Goal: Task Accomplishment & Management: Manage account settings

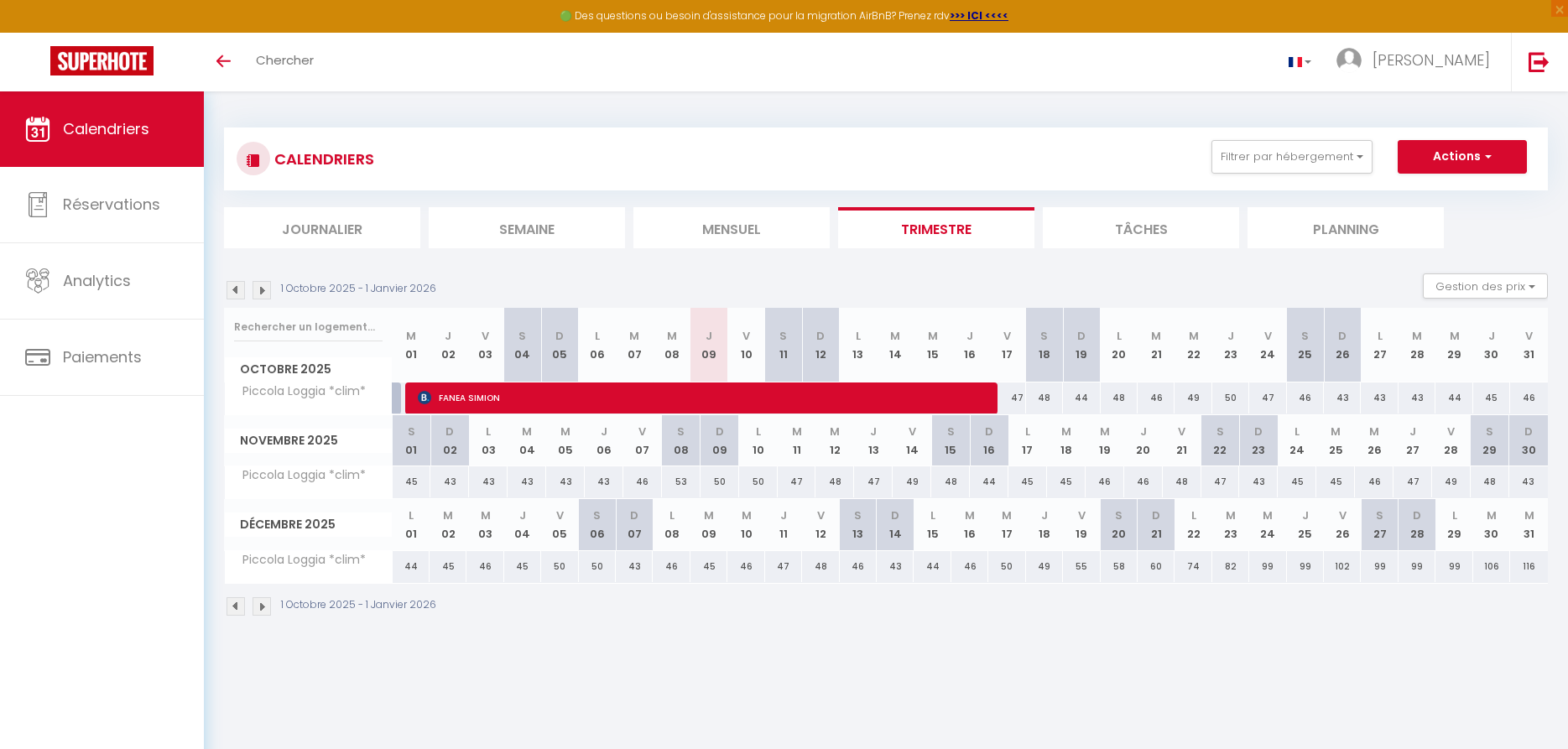
click at [468, 391] on span "FANEA SIMION" at bounding box center [701, 398] width 567 height 32
select select "OK"
select select "KO"
select select "0"
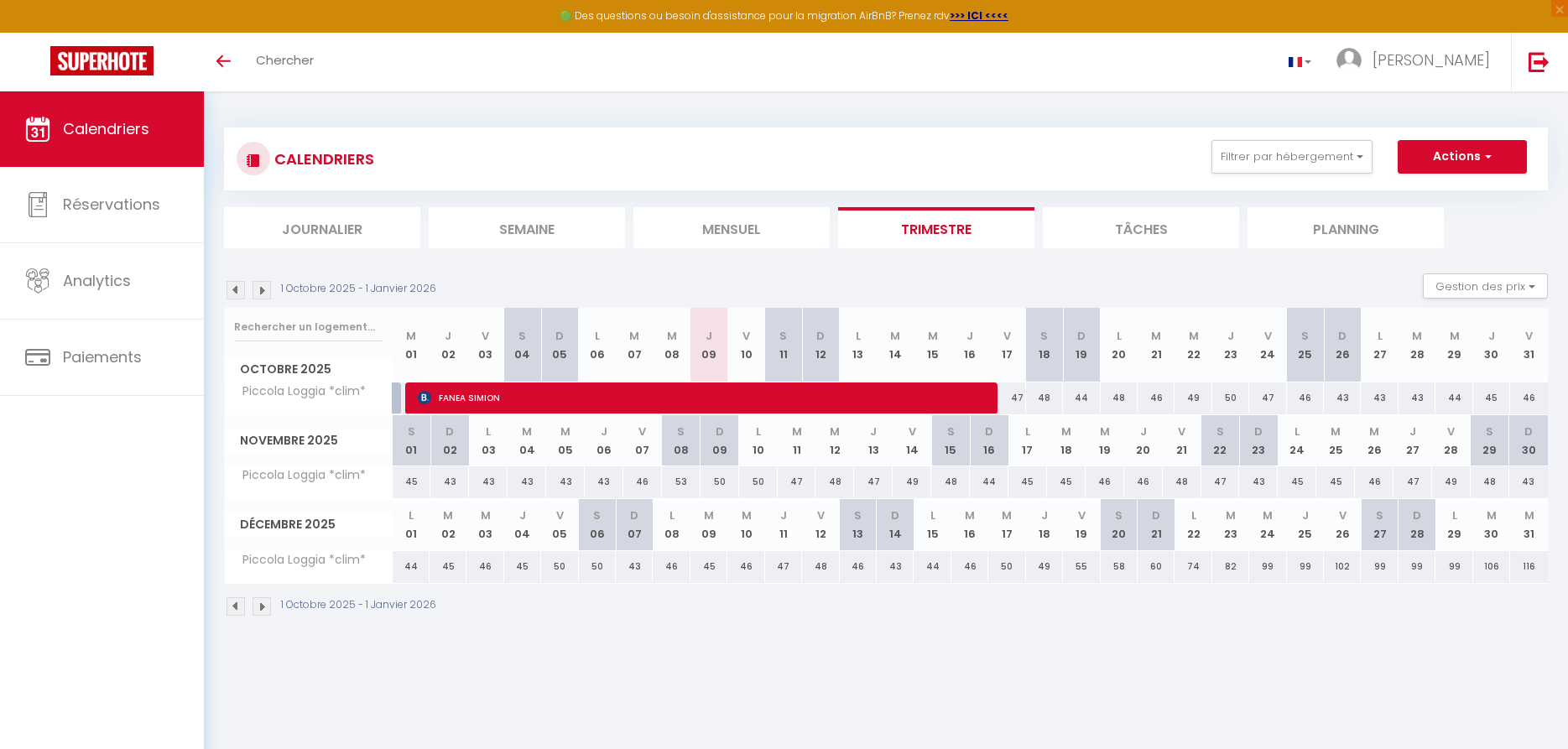
select select "1"
select select
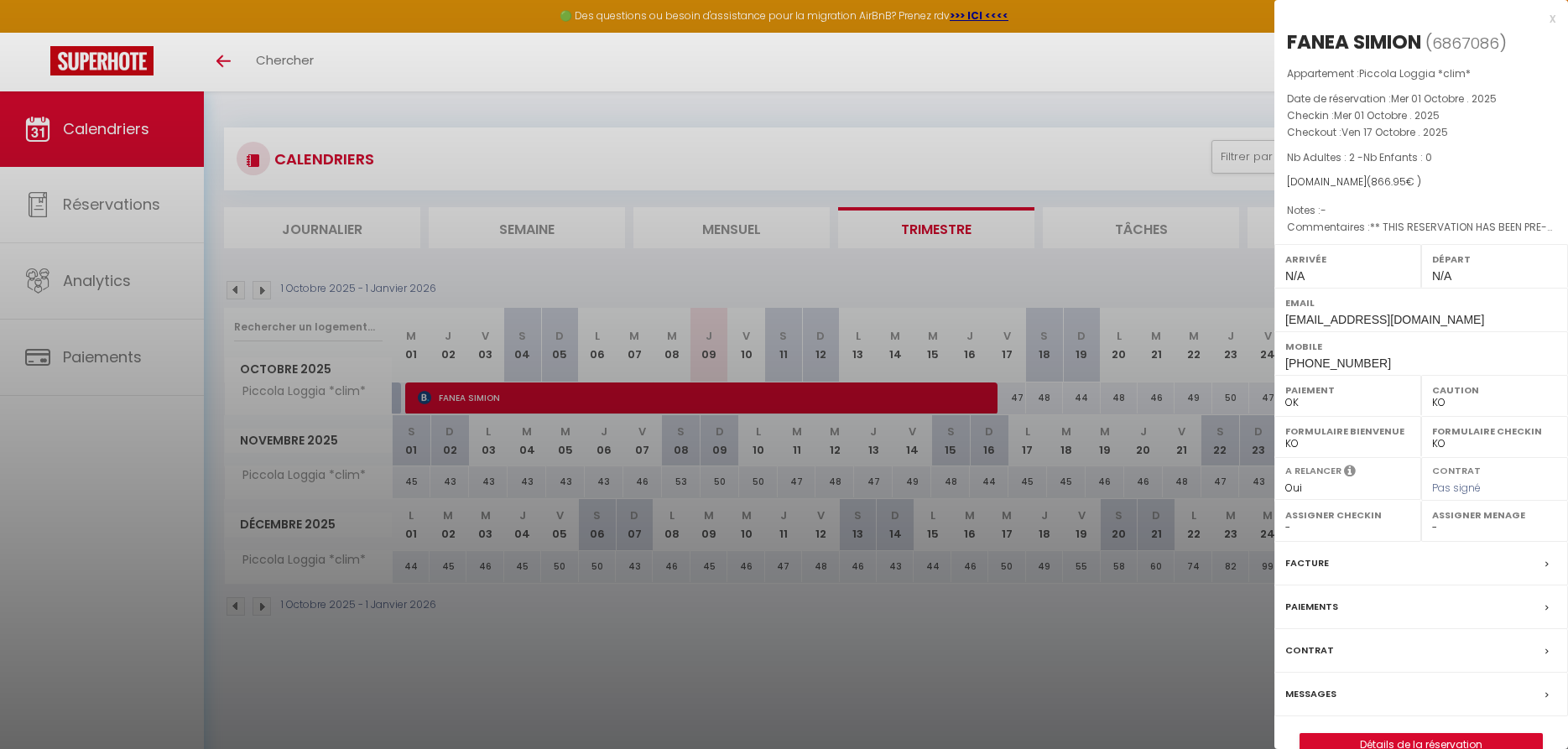
select select "23546"
click at [1322, 689] on label "Messages" at bounding box center [1310, 694] width 51 height 17
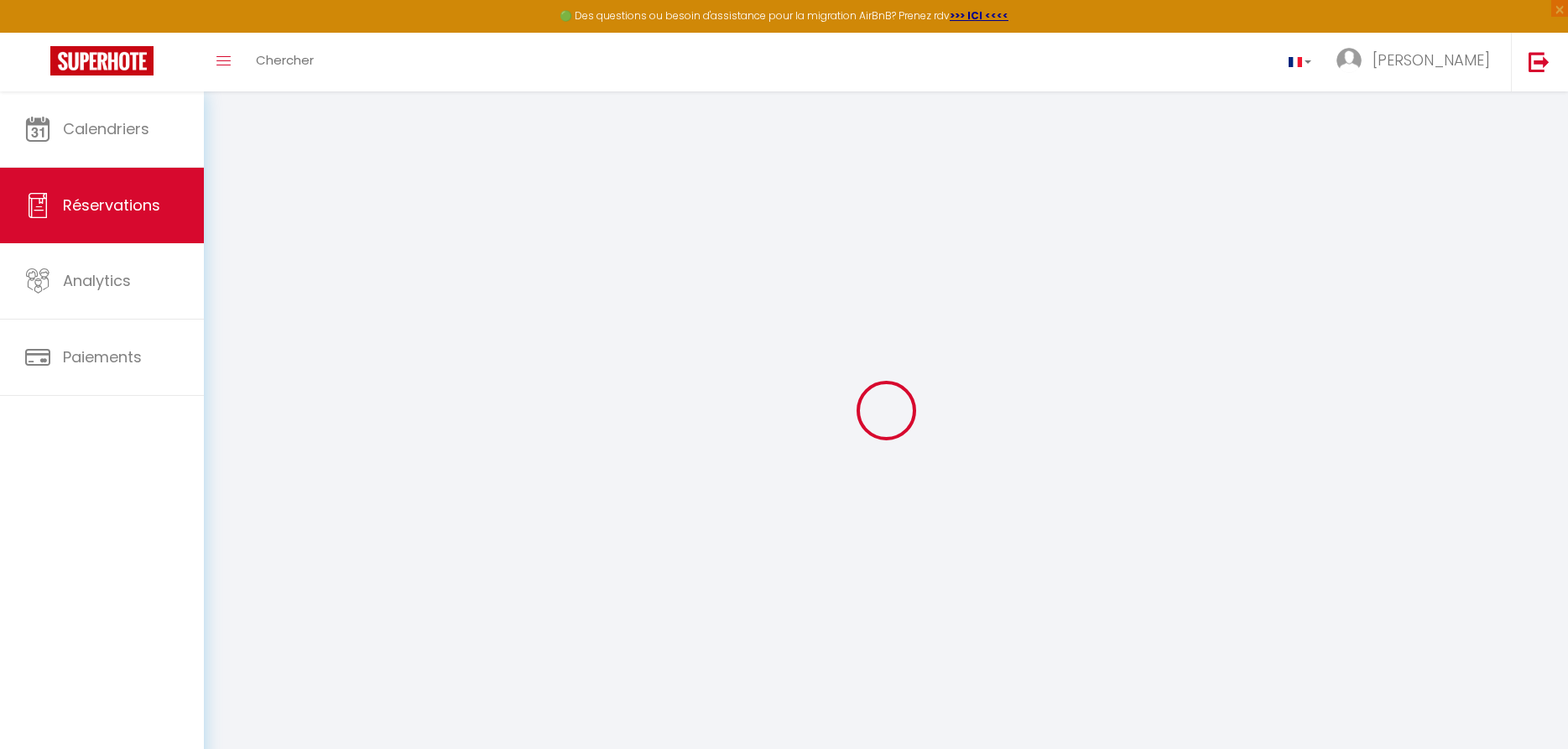
select select
checkbox input "false"
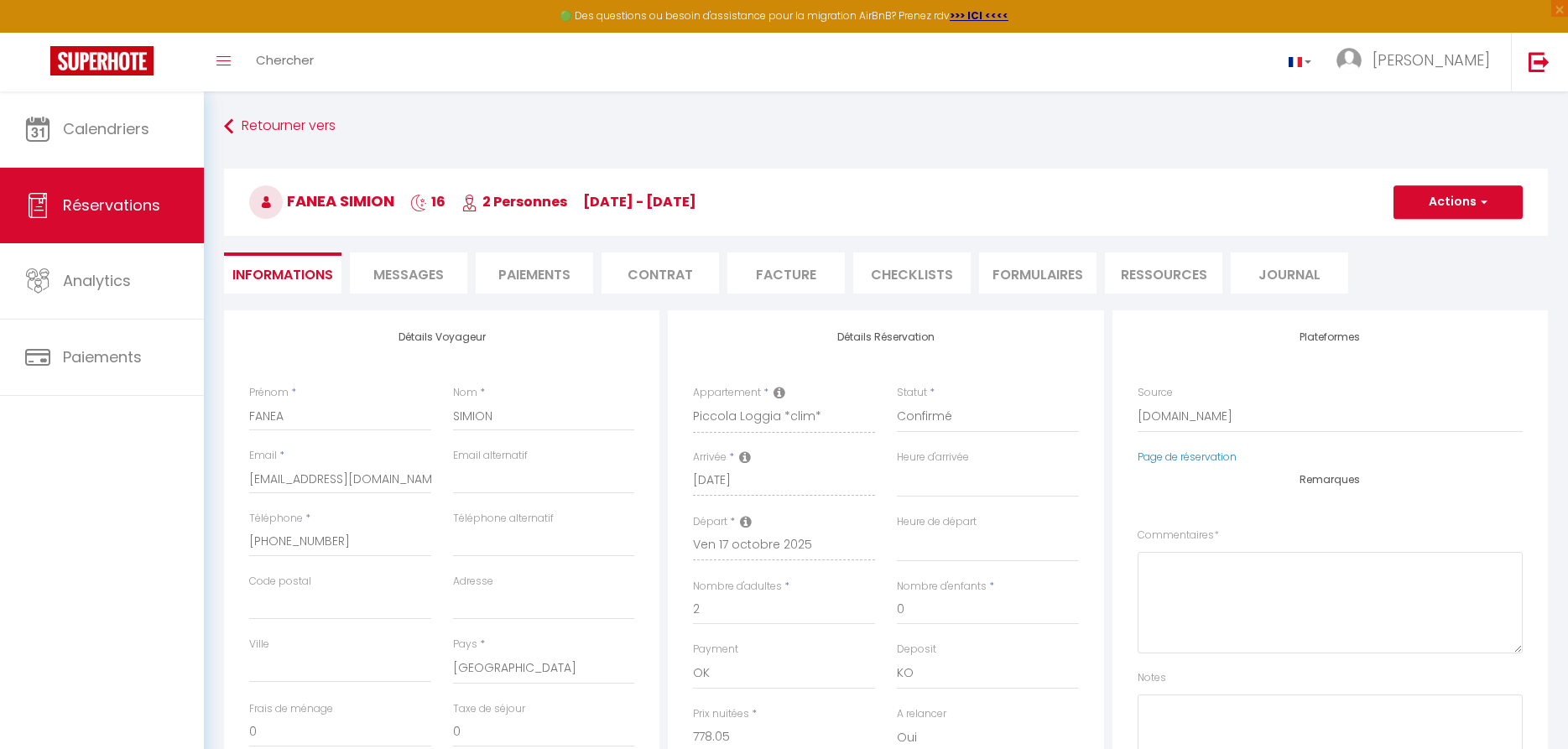
select select
checkbox input "false"
type textarea "** THIS RESERVATION HAS BEEN PRE-PAID ** Approximate time of arrival: between 1…"
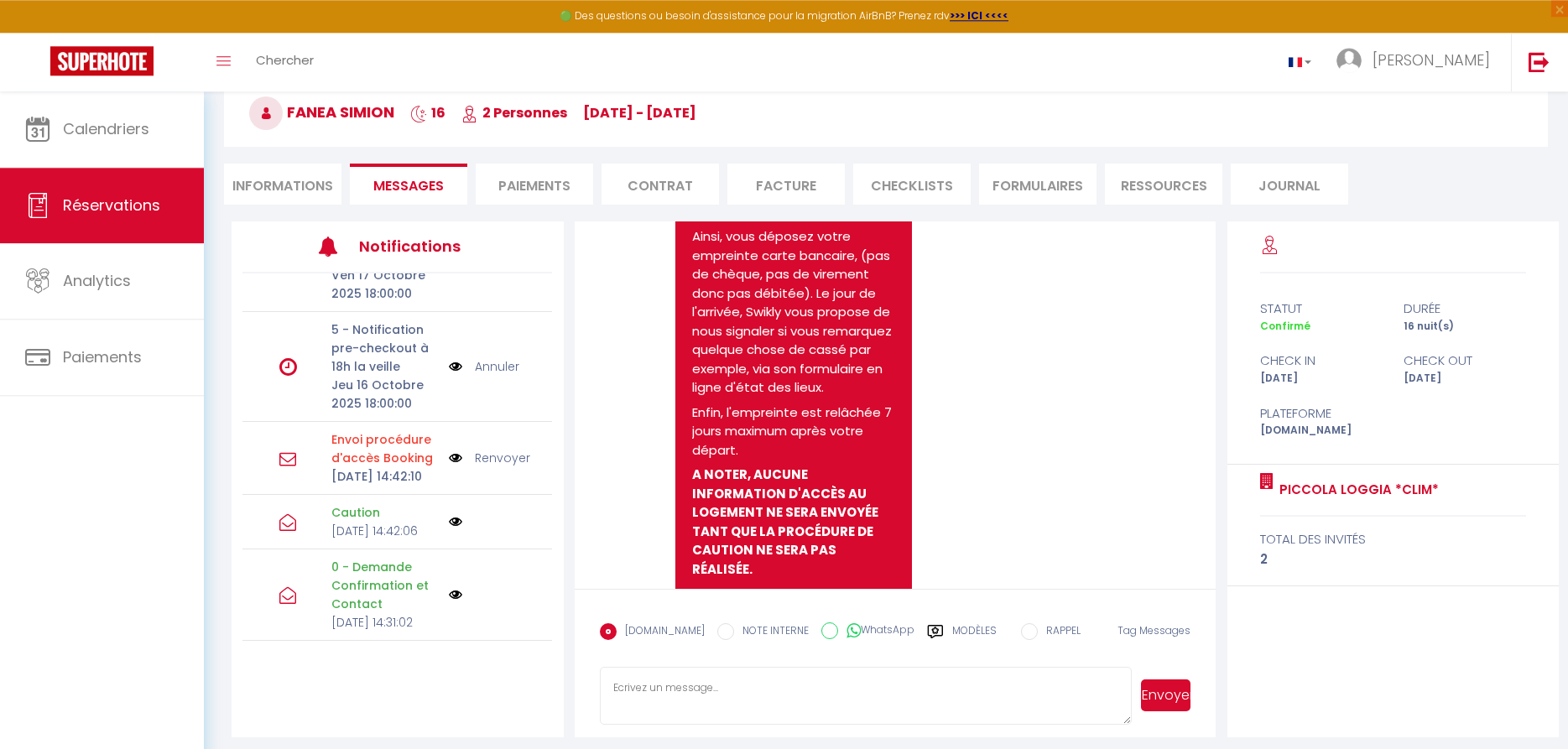
scroll to position [97, 0]
